Goal: Task Accomplishment & Management: Manage account settings

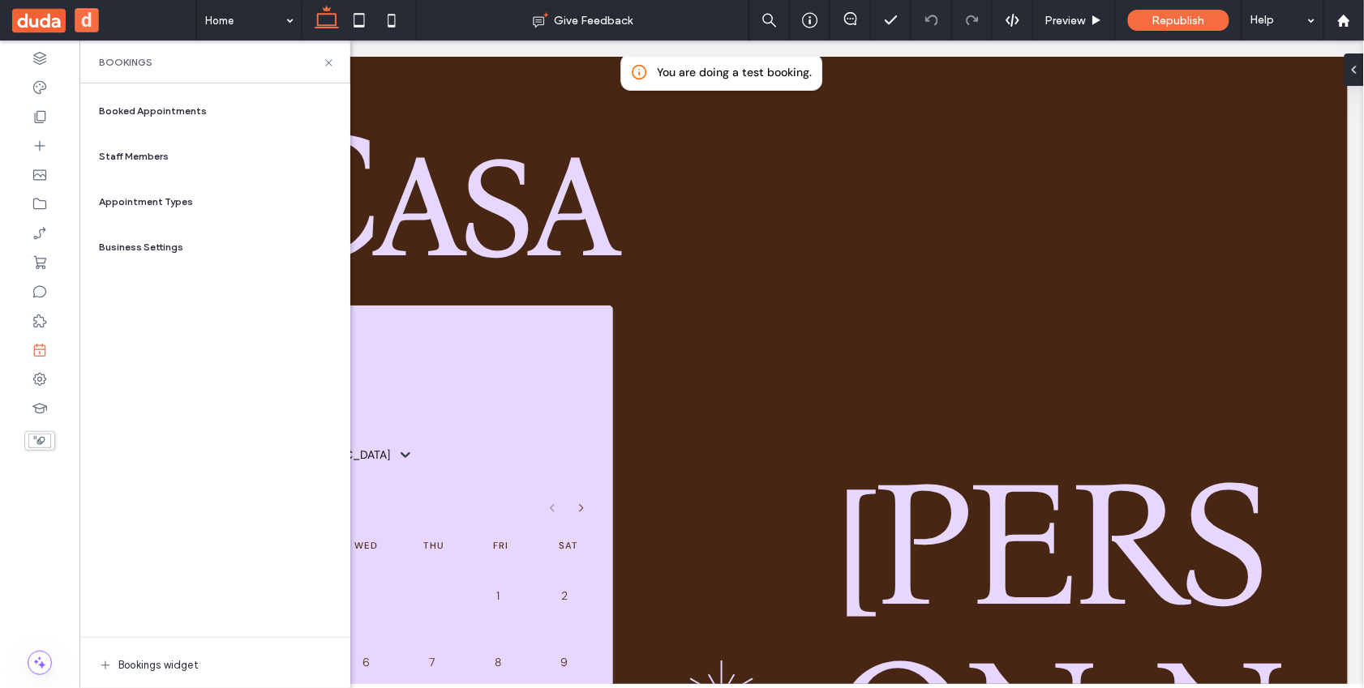
click at [141, 154] on span "Staff Members" at bounding box center [134, 156] width 70 height 15
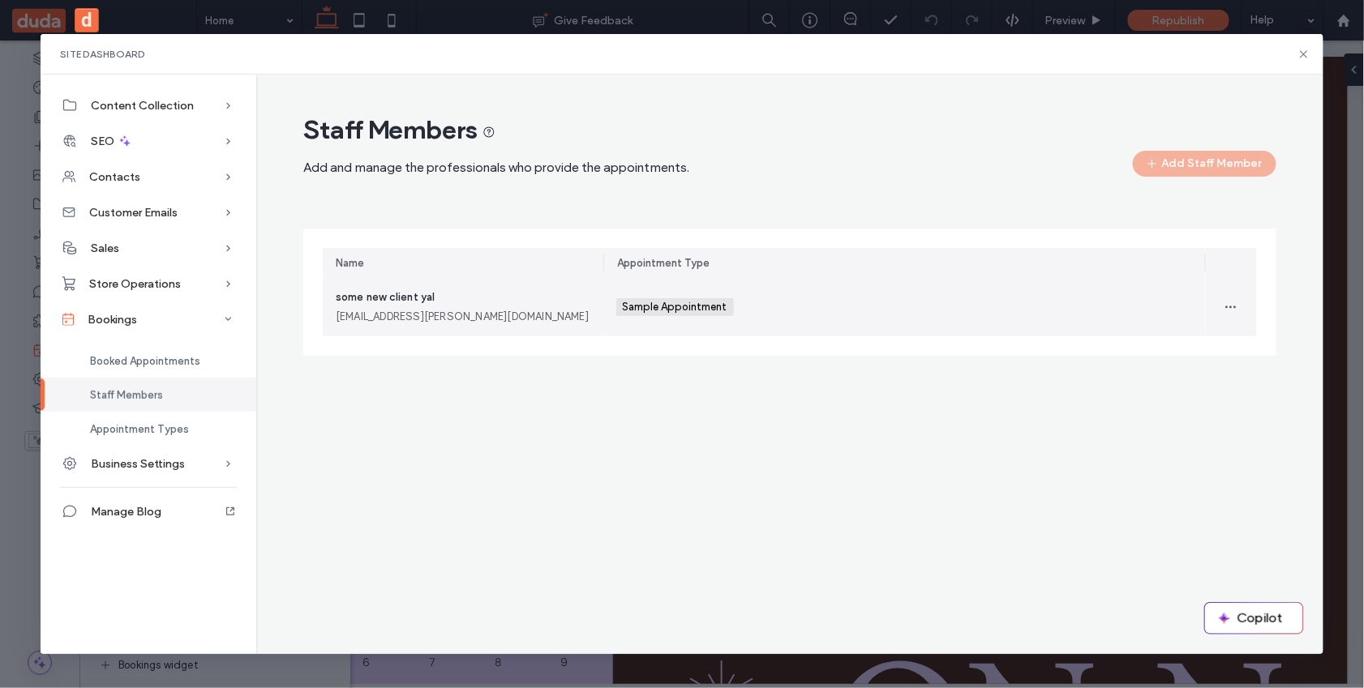
click at [463, 298] on div "some new client yal [EMAIL_ADDRESS][PERSON_NAME][DOMAIN_NAME]" at bounding box center [463, 307] width 255 height 36
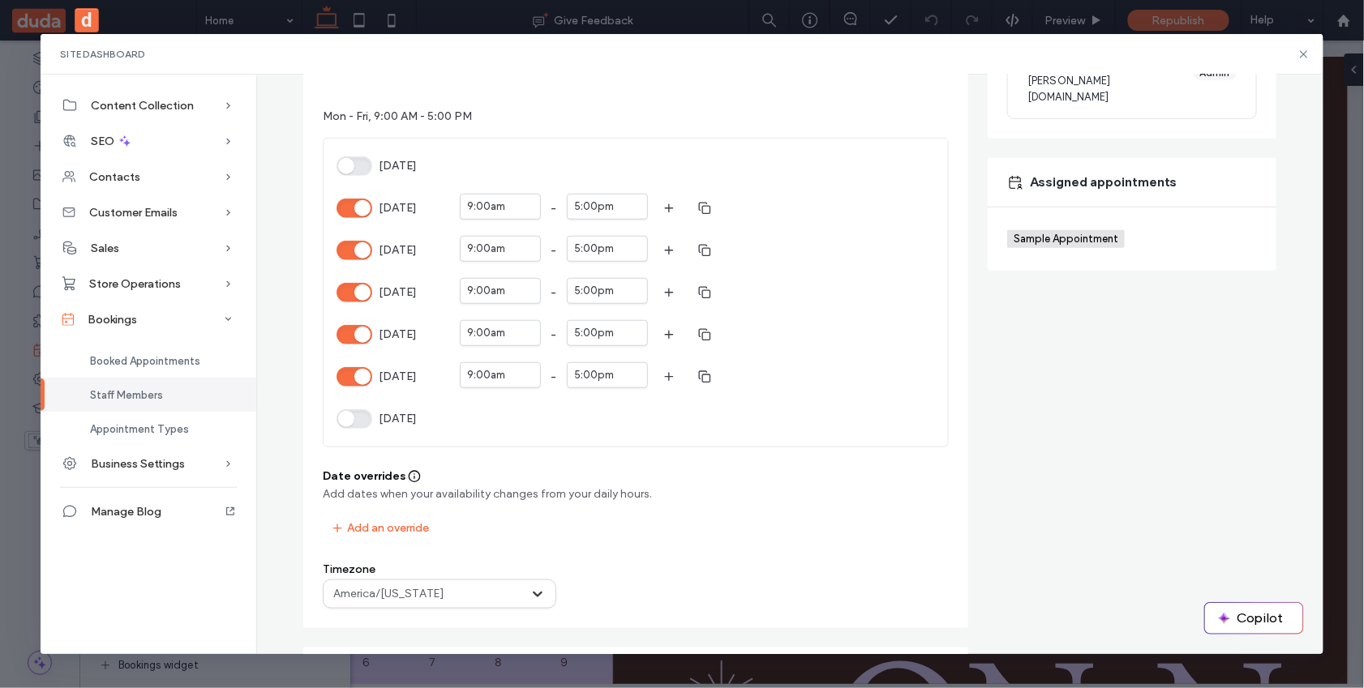
scroll to position [285, 0]
click at [347, 294] on button "[DATE]" at bounding box center [355, 291] width 36 height 19
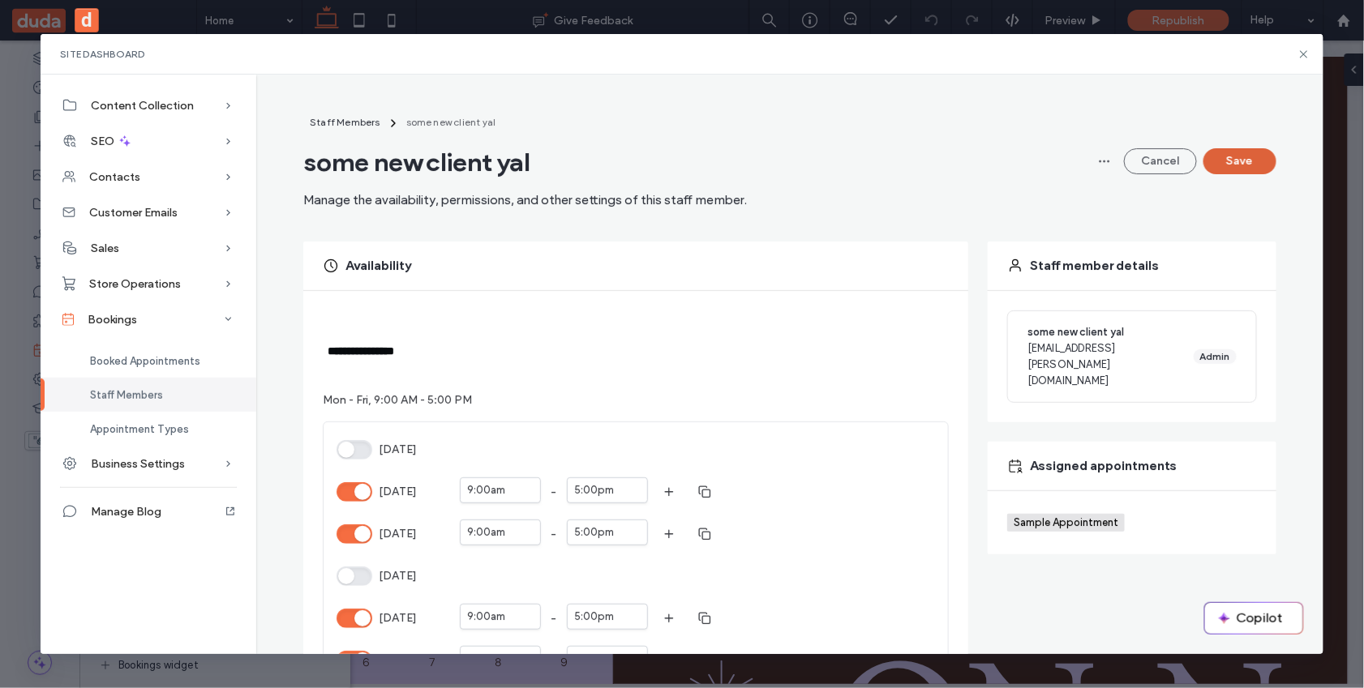
click at [1252, 156] on button "Save" at bounding box center [1239, 161] width 73 height 26
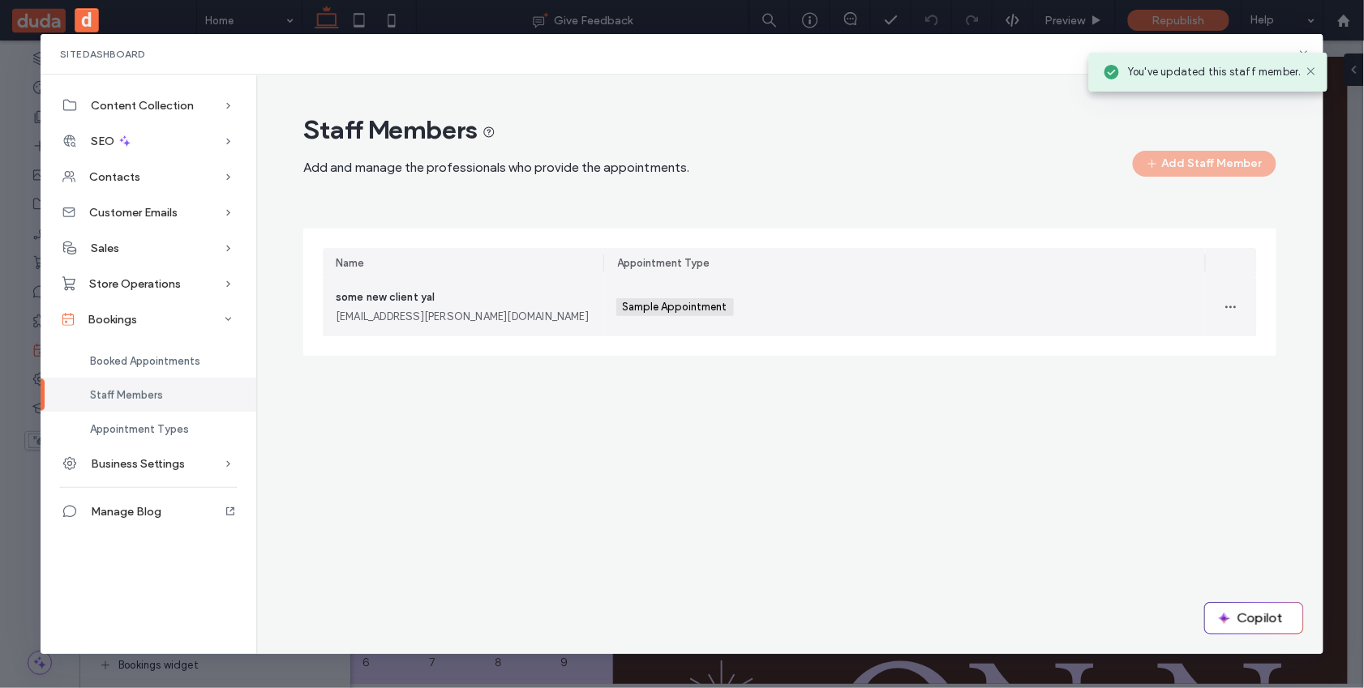
click at [500, 321] on div "[EMAIL_ADDRESS][PERSON_NAME][DOMAIN_NAME]" at bounding box center [463, 317] width 255 height 16
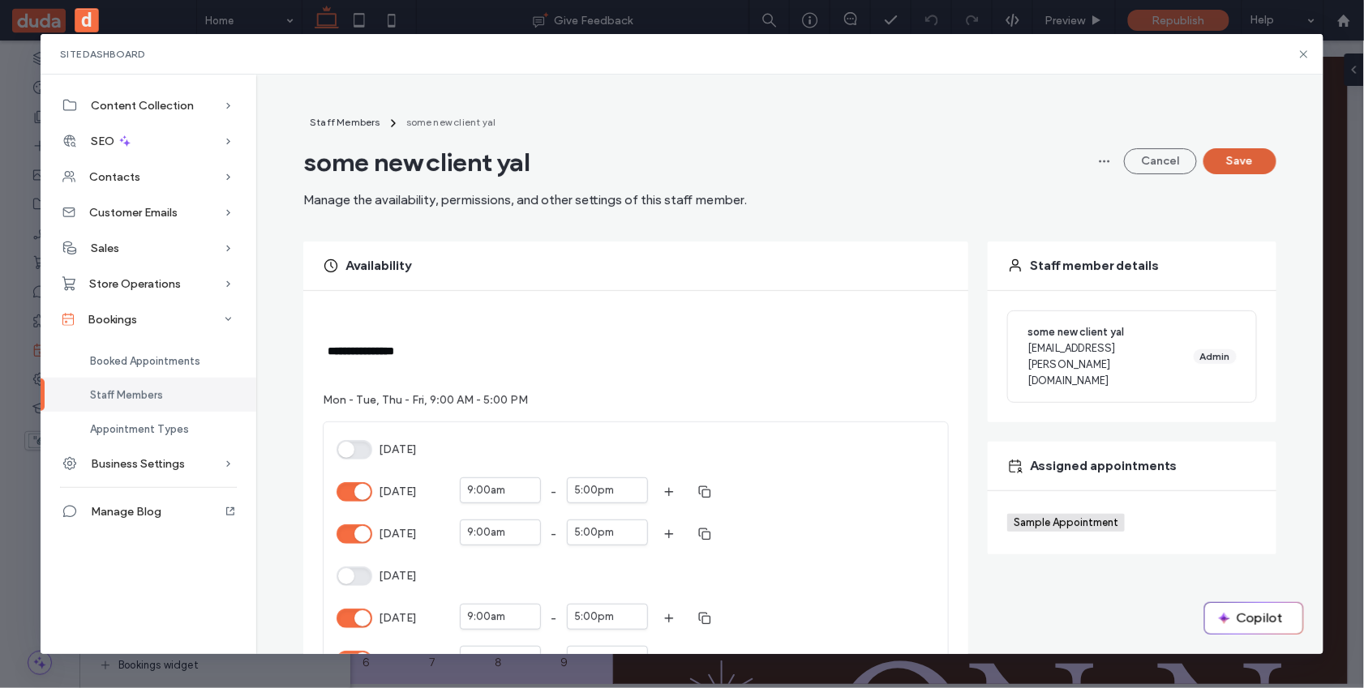
click at [1244, 167] on button "Save" at bounding box center [1239, 161] width 73 height 26
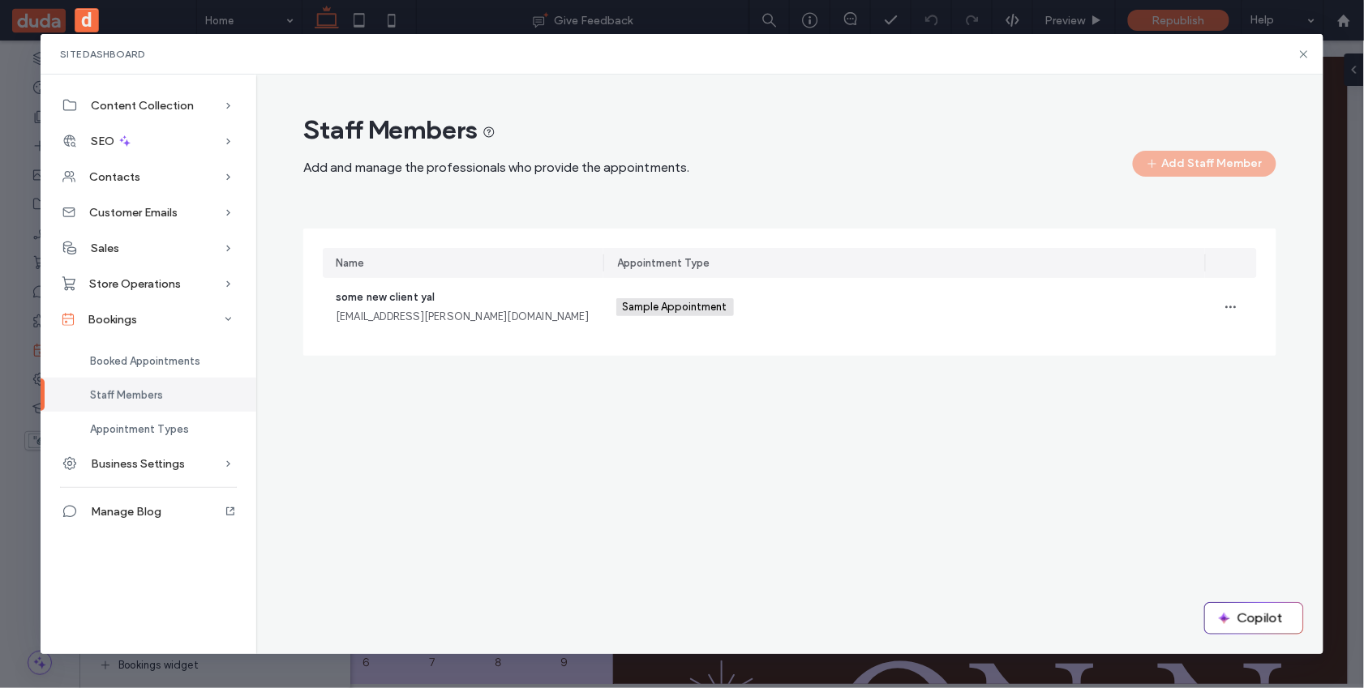
click at [517, 330] on div "some new client yal [EMAIL_ADDRESS][PERSON_NAME][DOMAIN_NAME]" at bounding box center [463, 307] width 281 height 58
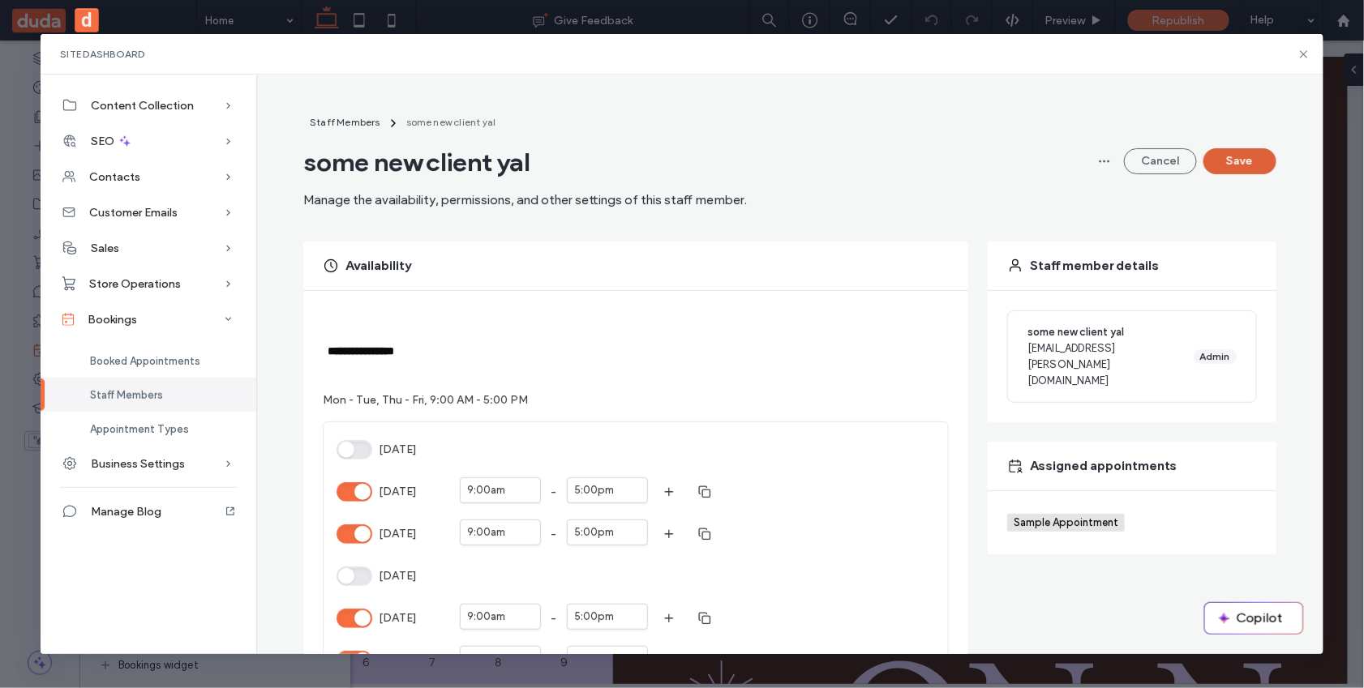
click at [1233, 156] on button "Save" at bounding box center [1239, 161] width 73 height 26
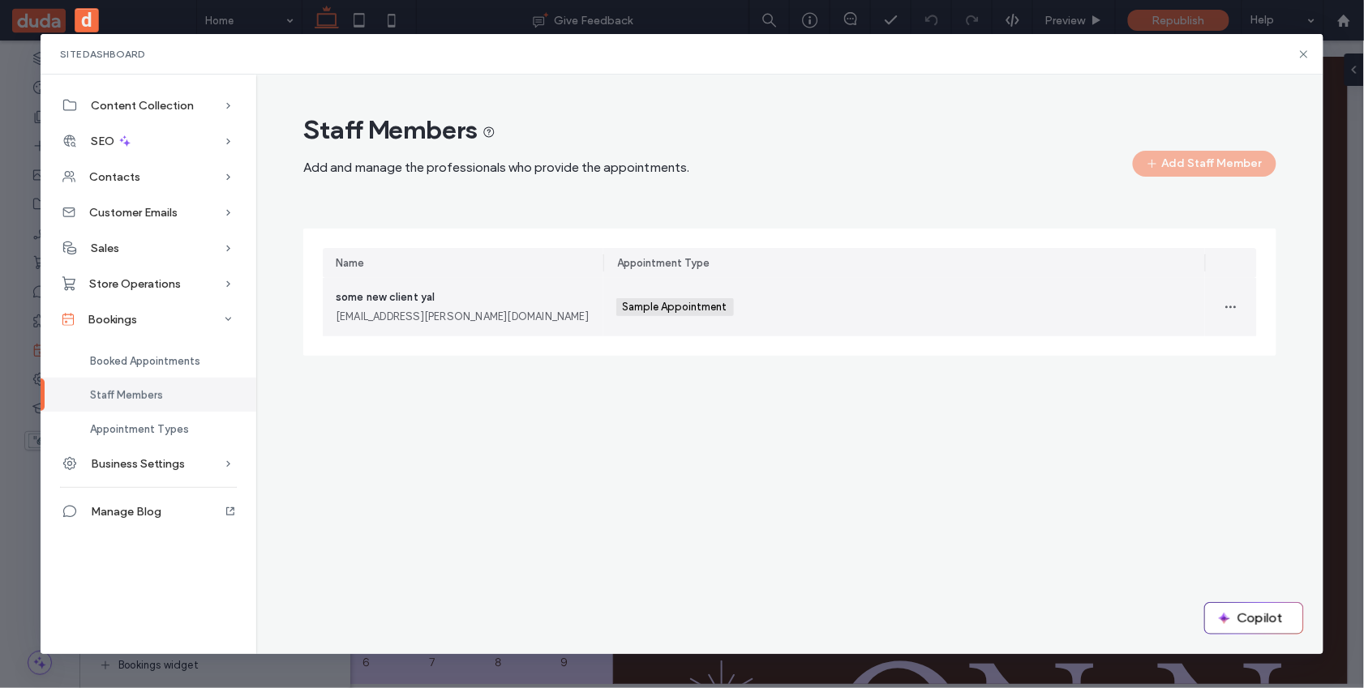
click at [549, 296] on div "some new client yal [EMAIL_ADDRESS][PERSON_NAME][DOMAIN_NAME]" at bounding box center [463, 307] width 255 height 36
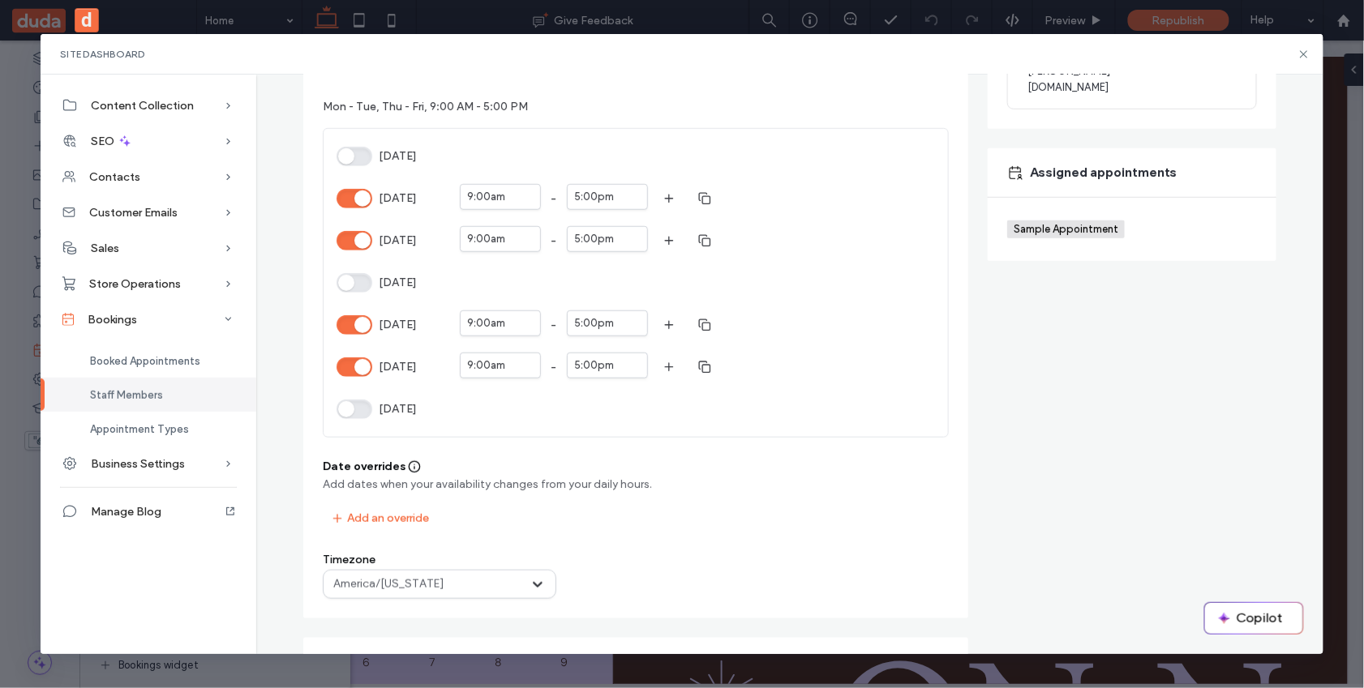
scroll to position [161, 0]
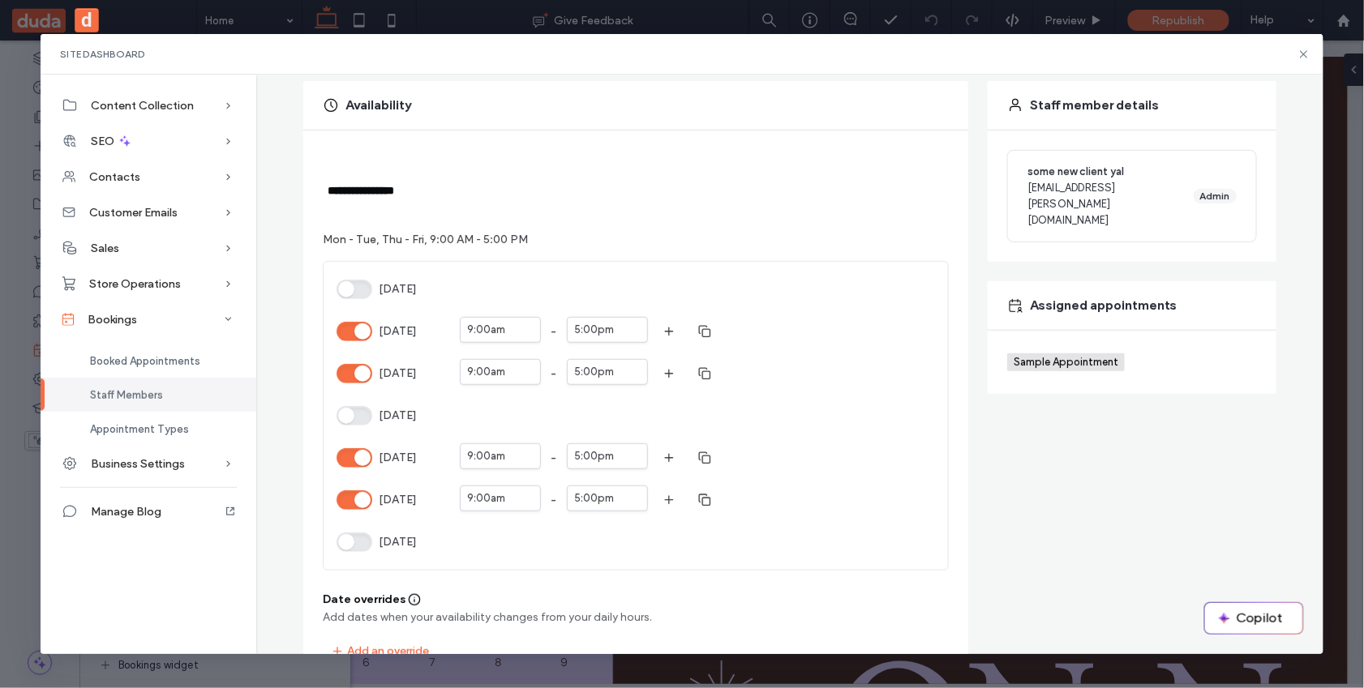
click at [342, 498] on button "[DATE]" at bounding box center [355, 500] width 36 height 19
